Goal: Information Seeking & Learning: Learn about a topic

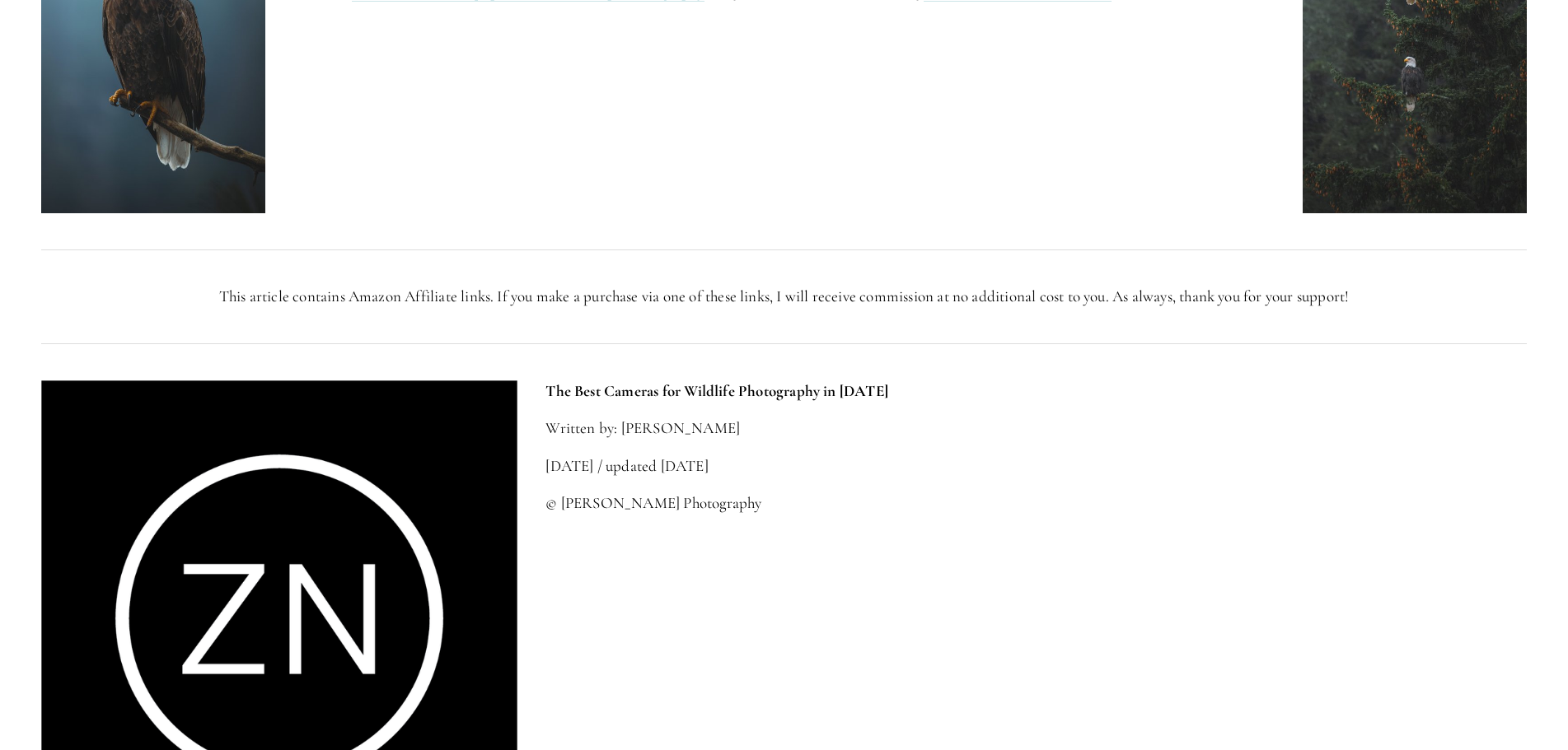
scroll to position [7412, 0]
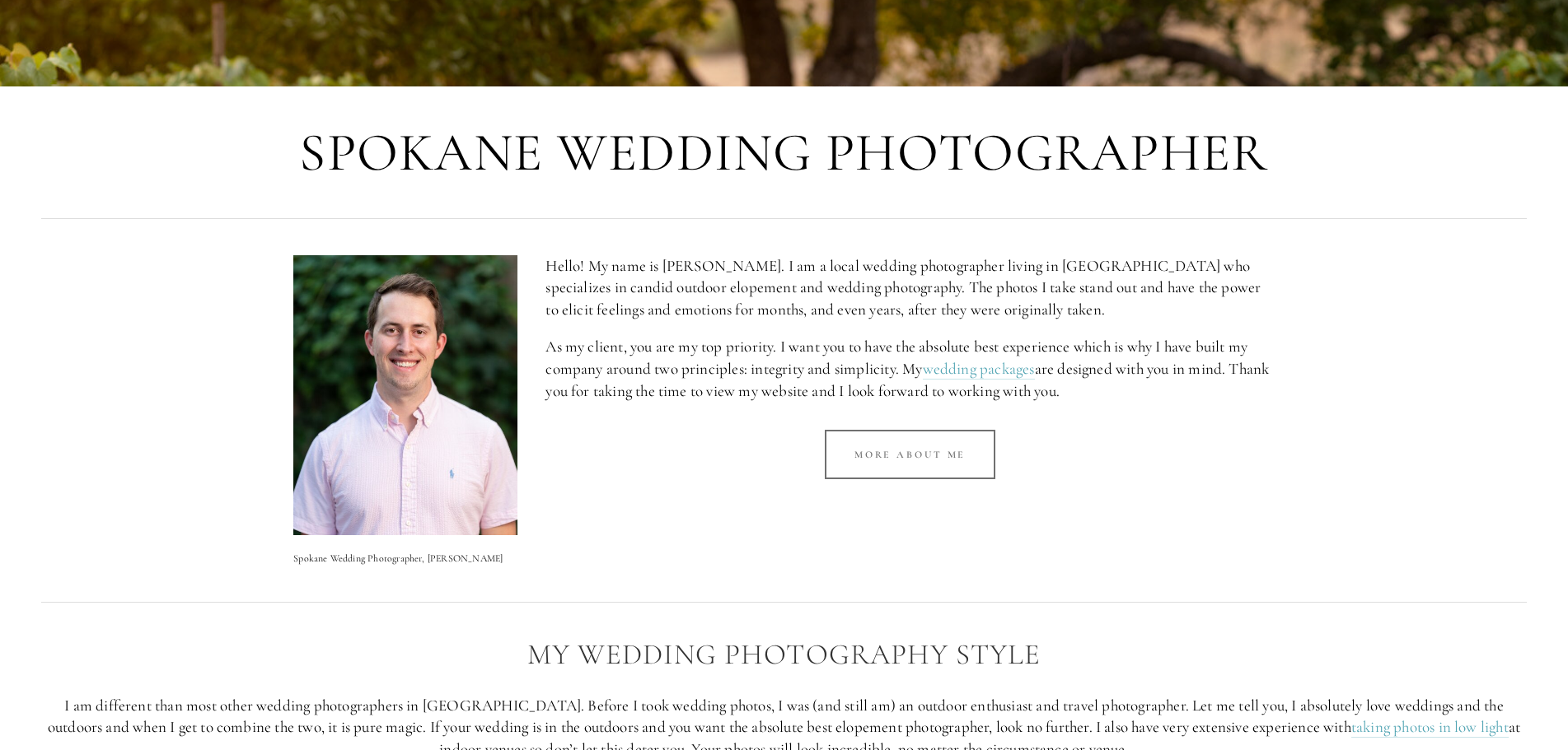
scroll to position [741, 0]
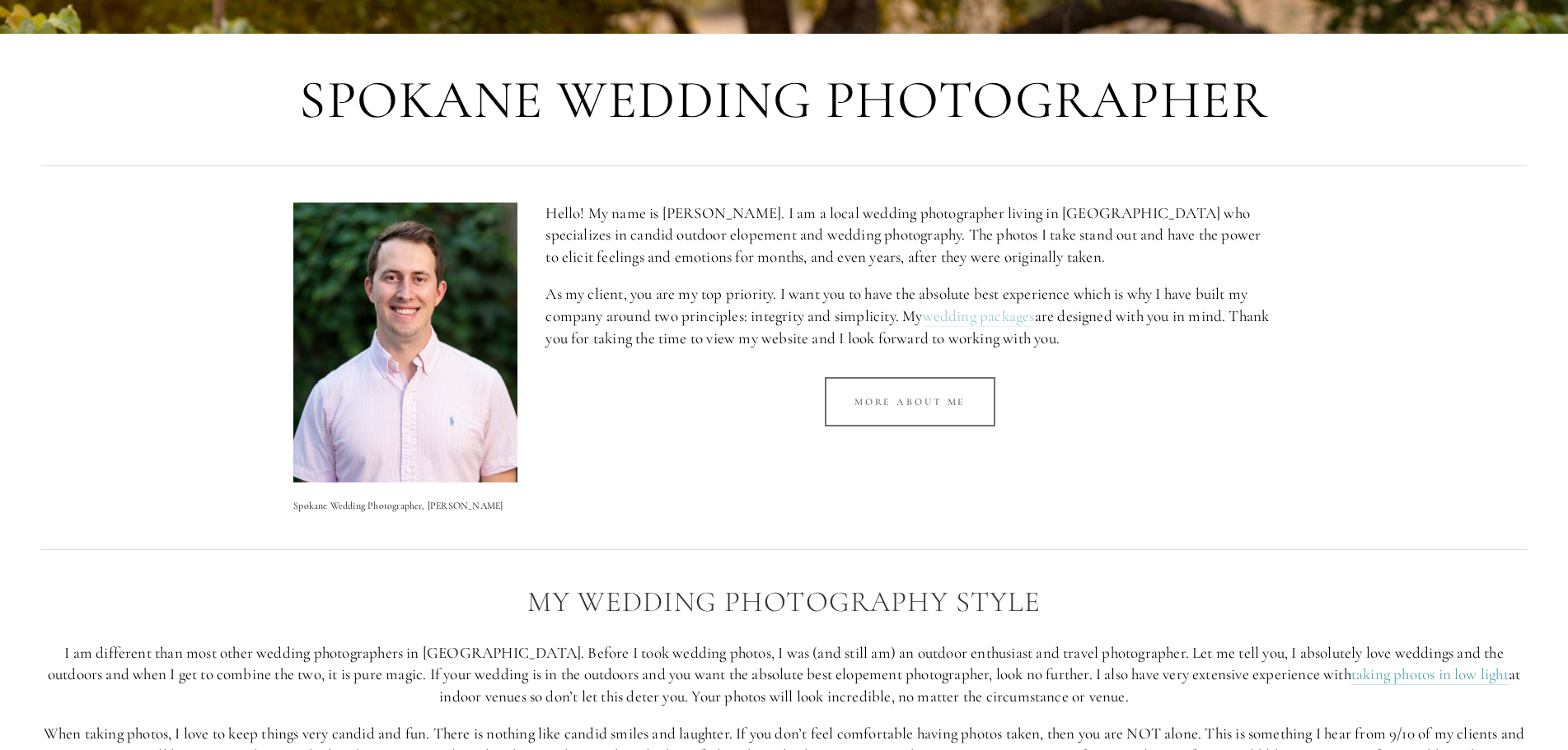
click at [997, 315] on link "wedding packages" at bounding box center [979, 317] width 112 height 21
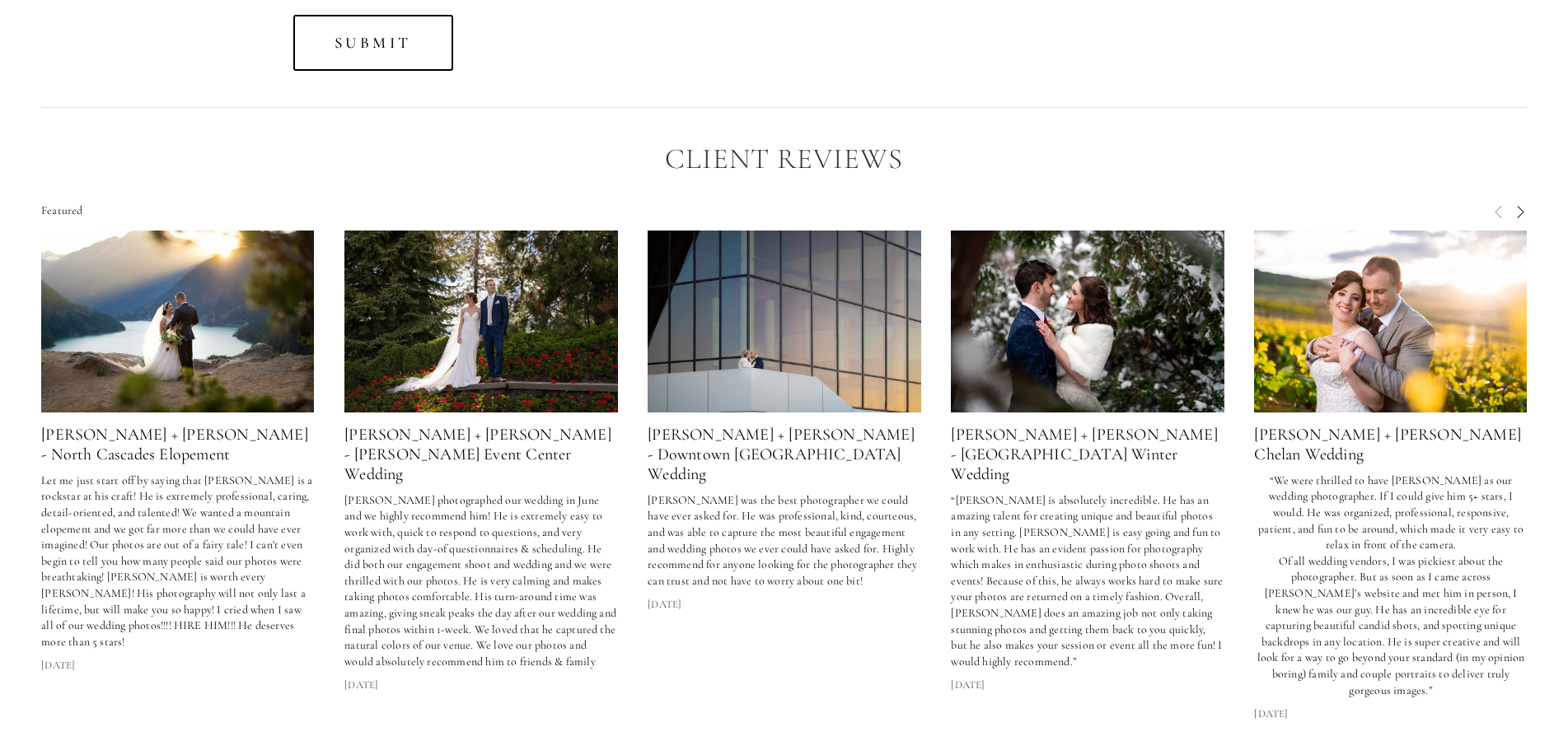
scroll to position [4530, 0]
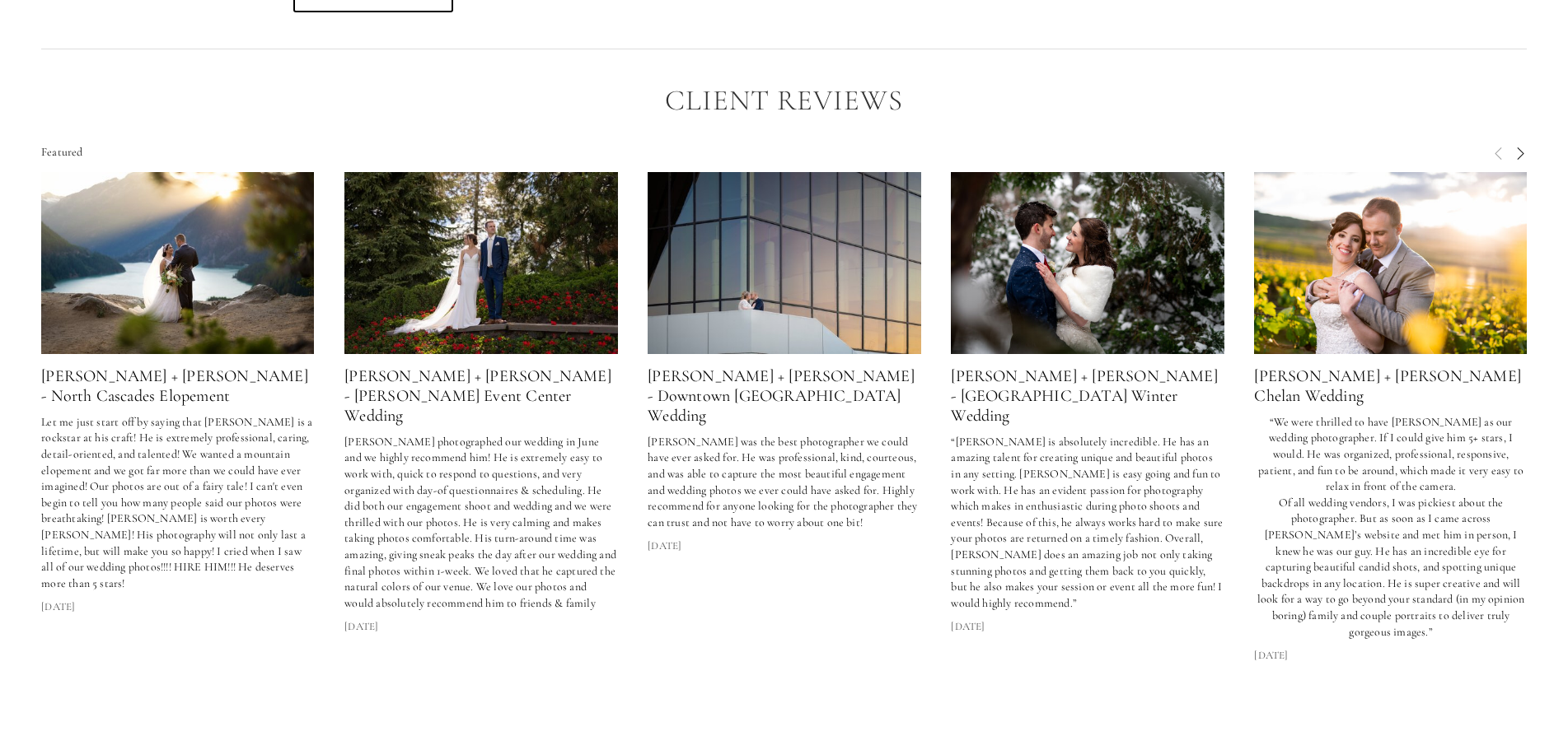
click at [156, 255] on img at bounding box center [177, 263] width 272 height 182
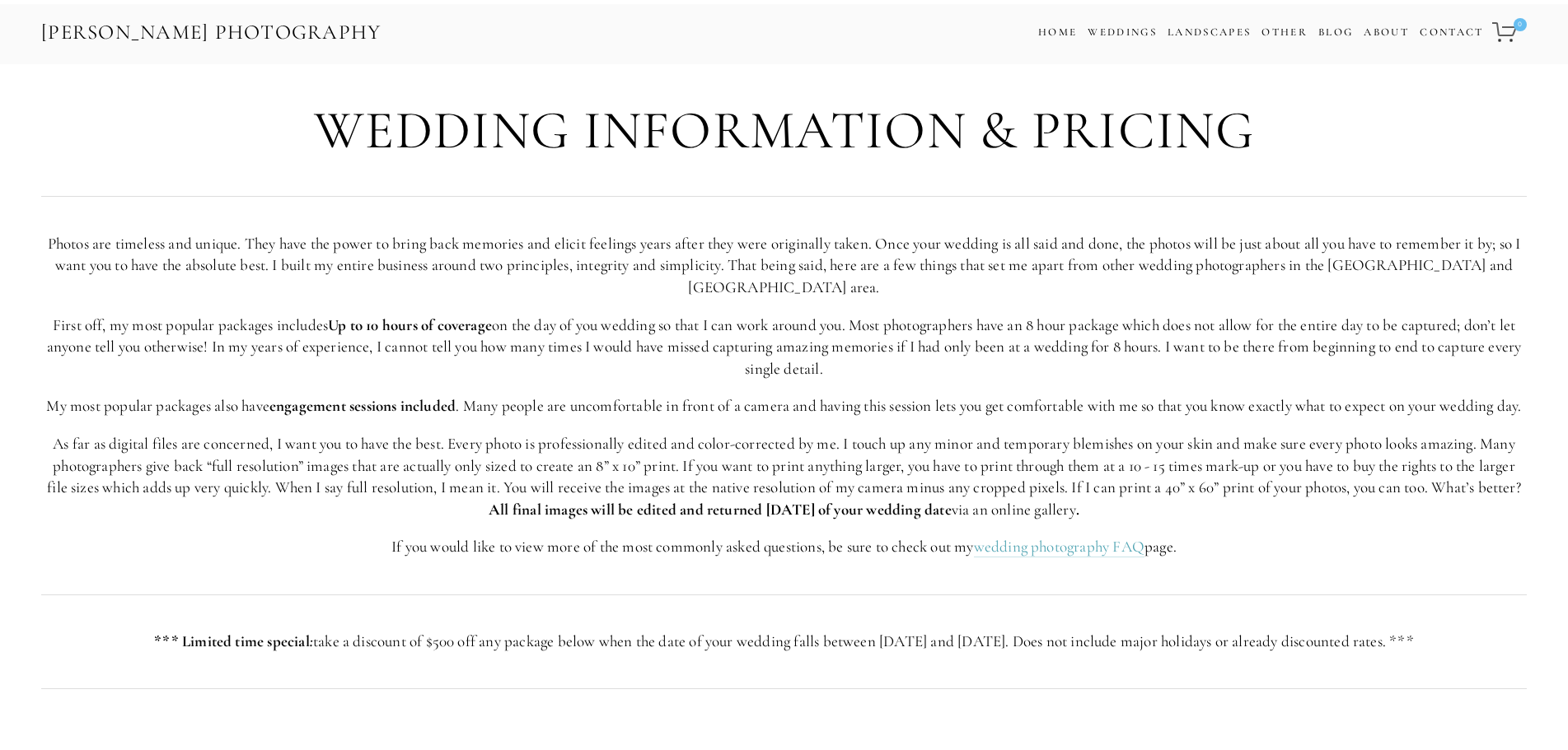
scroll to position [4530, 0]
